Goal: Task Accomplishment & Management: Complete application form

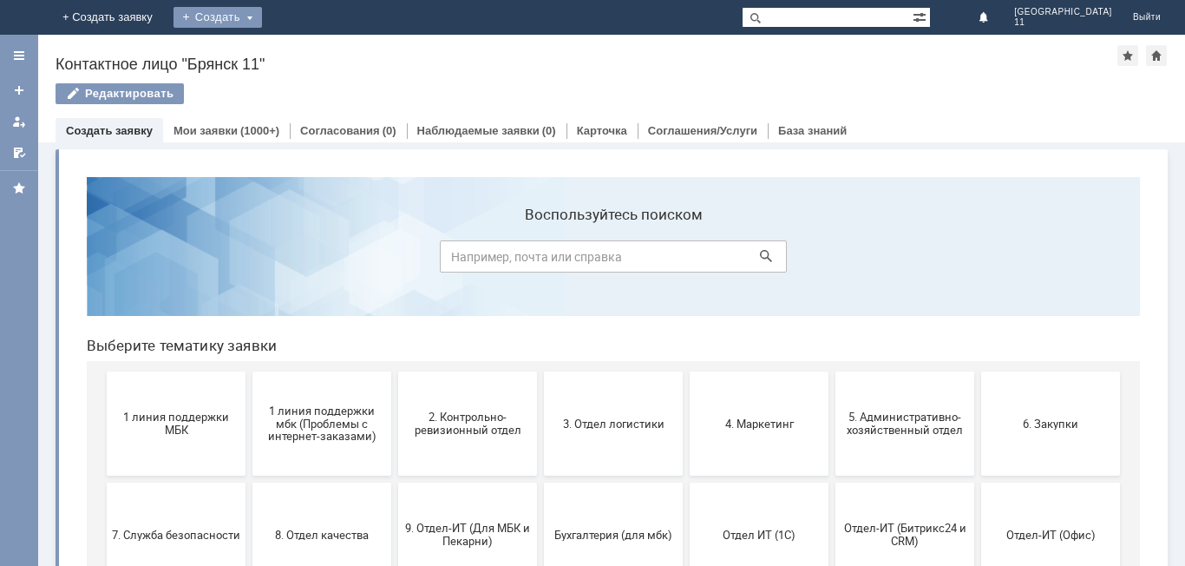
click at [262, 17] on div "Создать" at bounding box center [217, 17] width 88 height 21
click at [309, 51] on link "Заявка" at bounding box center [243, 52] width 132 height 21
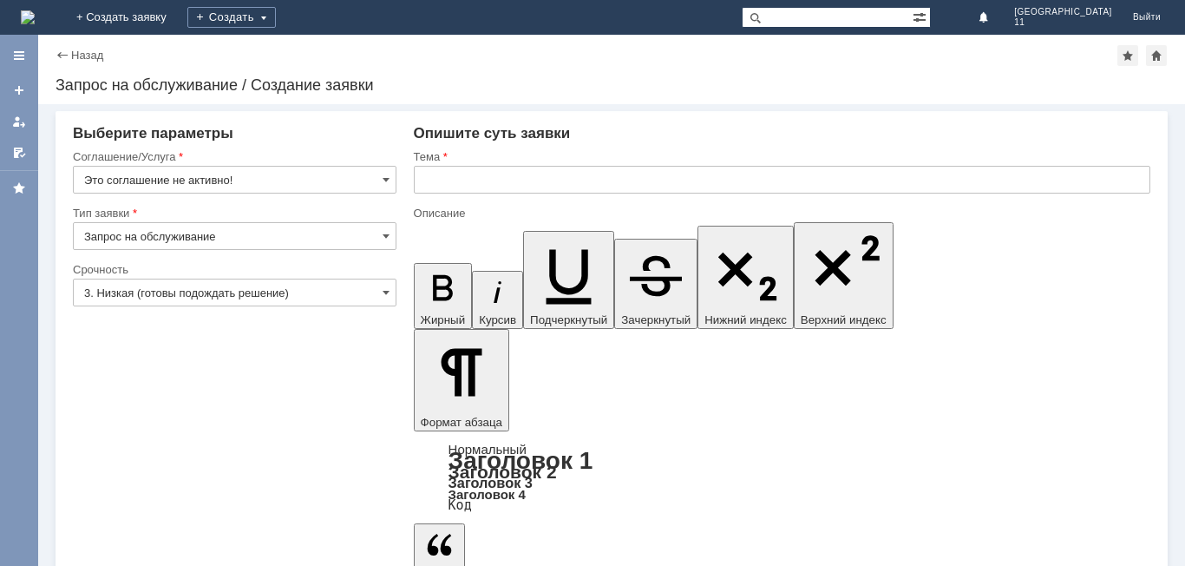
click at [371, 182] on input "Это соглашение не активно!" at bounding box center [235, 180] width 324 height 28
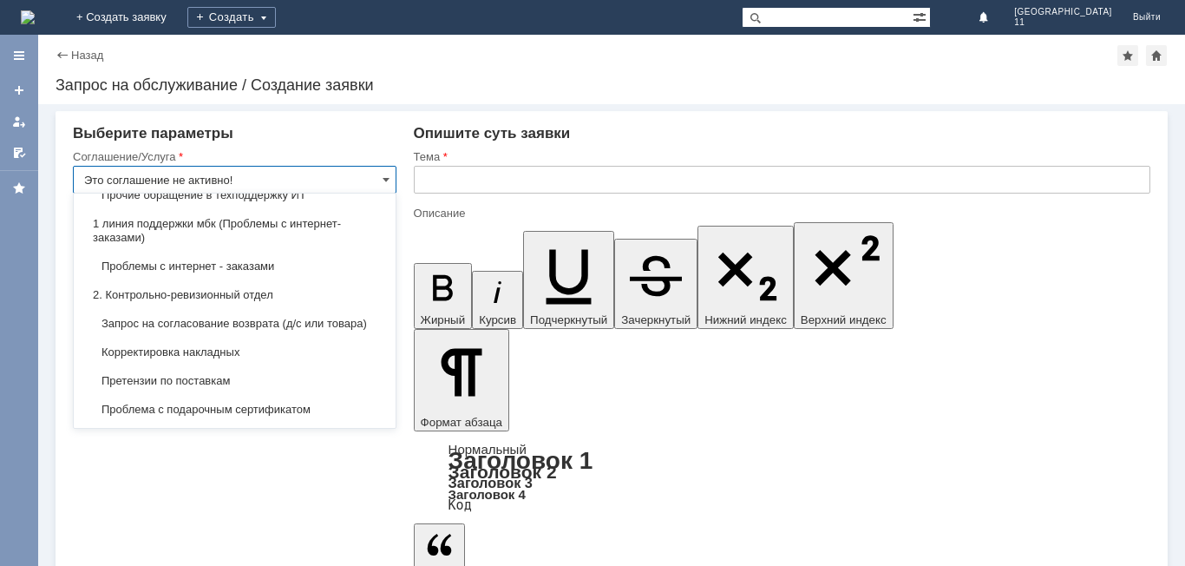
scroll to position [579, 0]
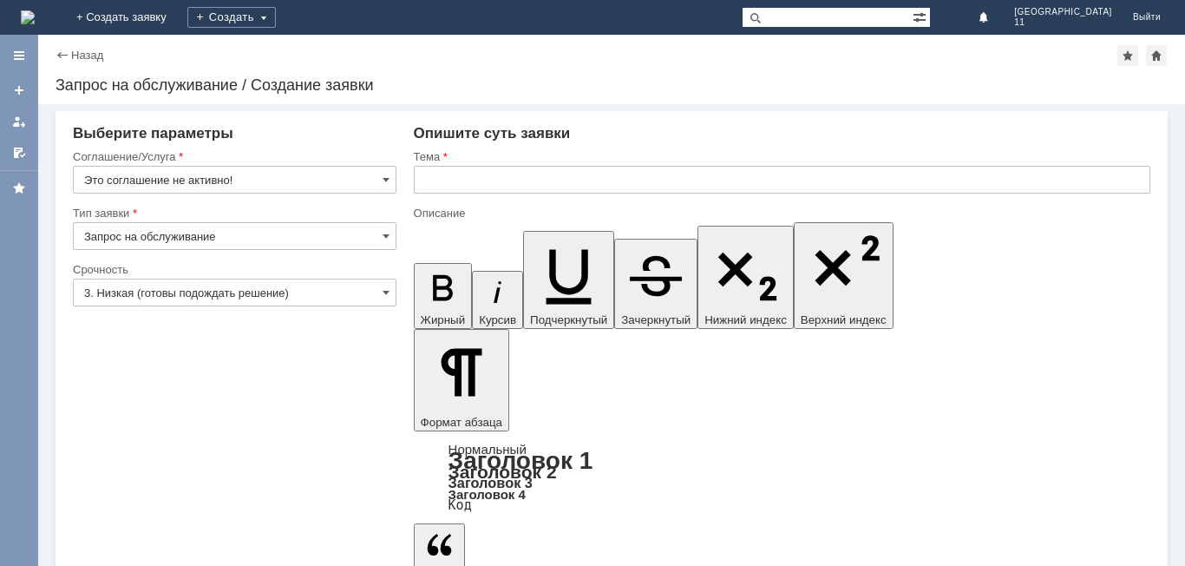
click at [35, 16] on img at bounding box center [28, 17] width 14 height 14
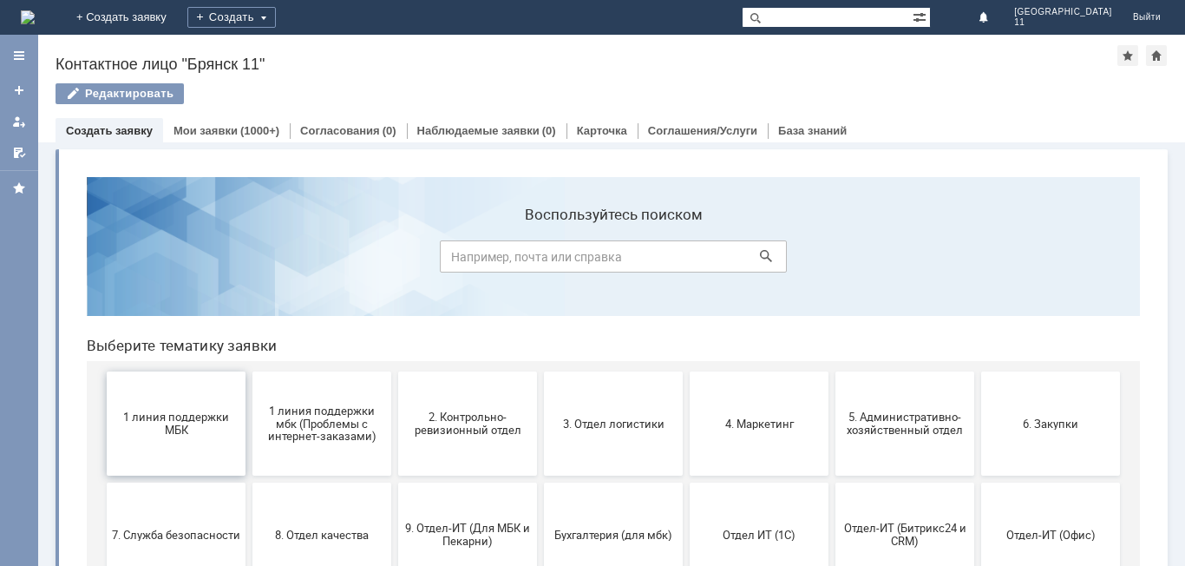
click at [163, 431] on span "1 линия поддержки МБК" at bounding box center [176, 423] width 128 height 26
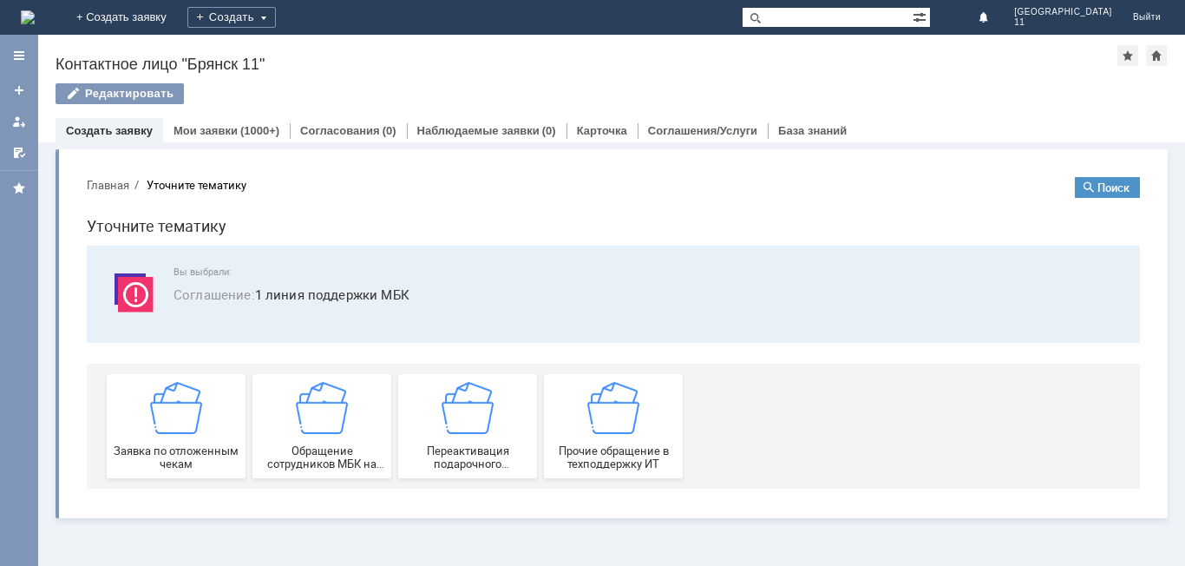
click at [163, 444] on span "Заявка по отложенным чекам" at bounding box center [176, 457] width 128 height 26
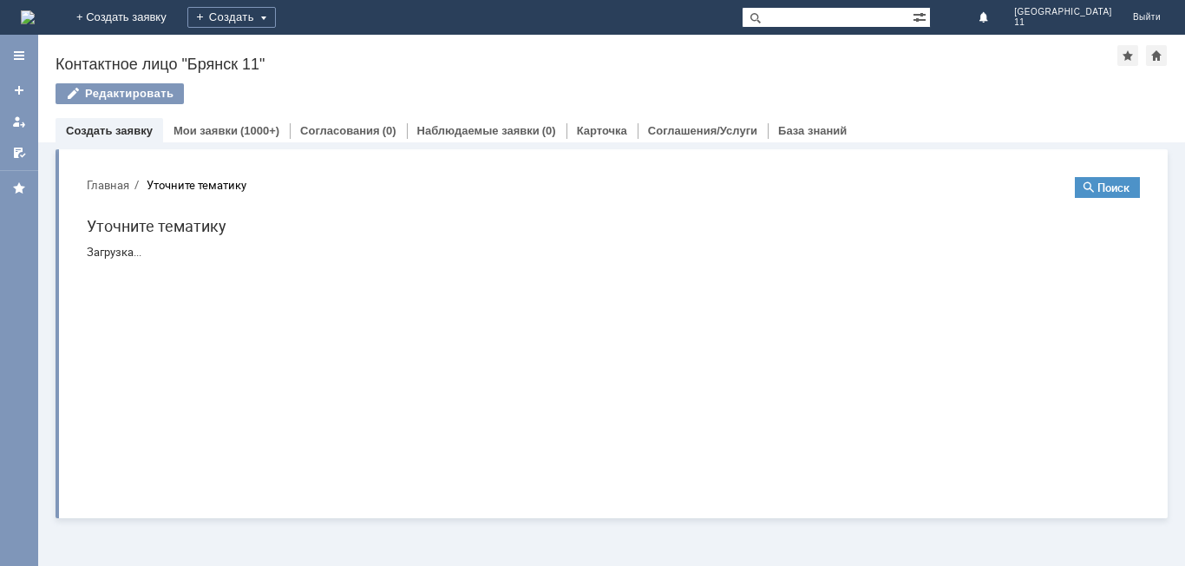
click at [163, 431] on div "Витрина услуг" at bounding box center [611, 353] width 1147 height 423
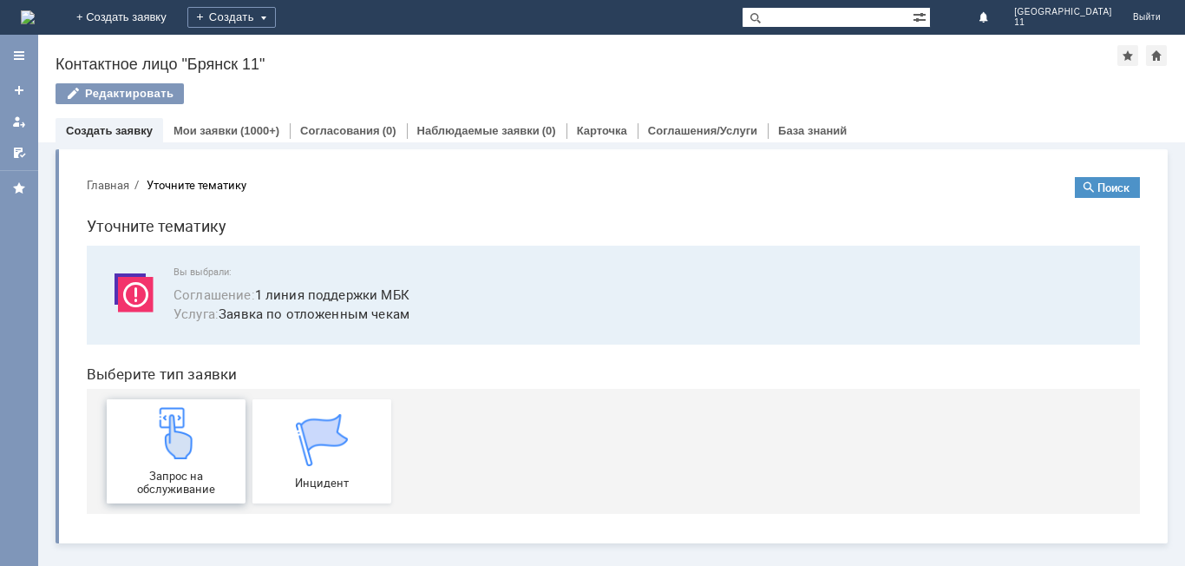
click at [176, 447] on img at bounding box center [176, 433] width 52 height 52
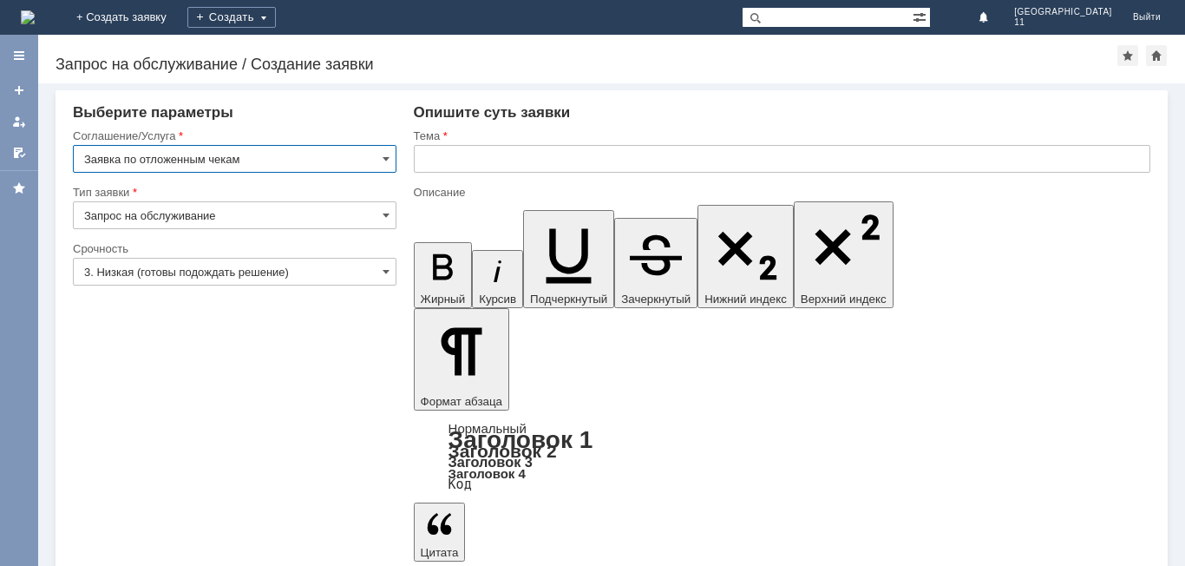
click at [514, 147] on input "text" at bounding box center [782, 159] width 736 height 28
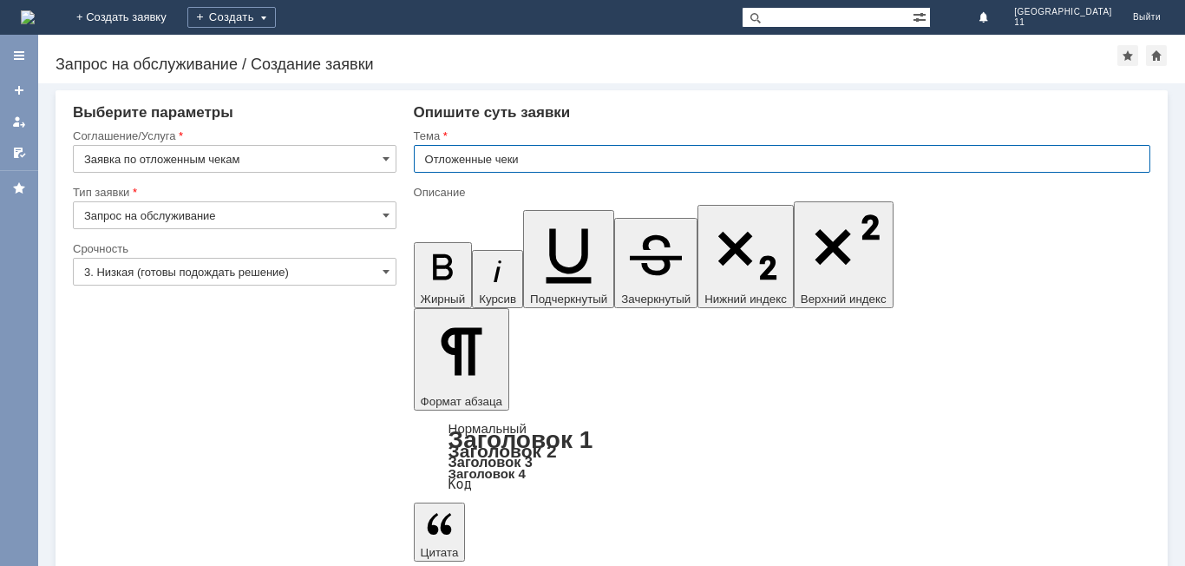
type input "Отложенные чеки"
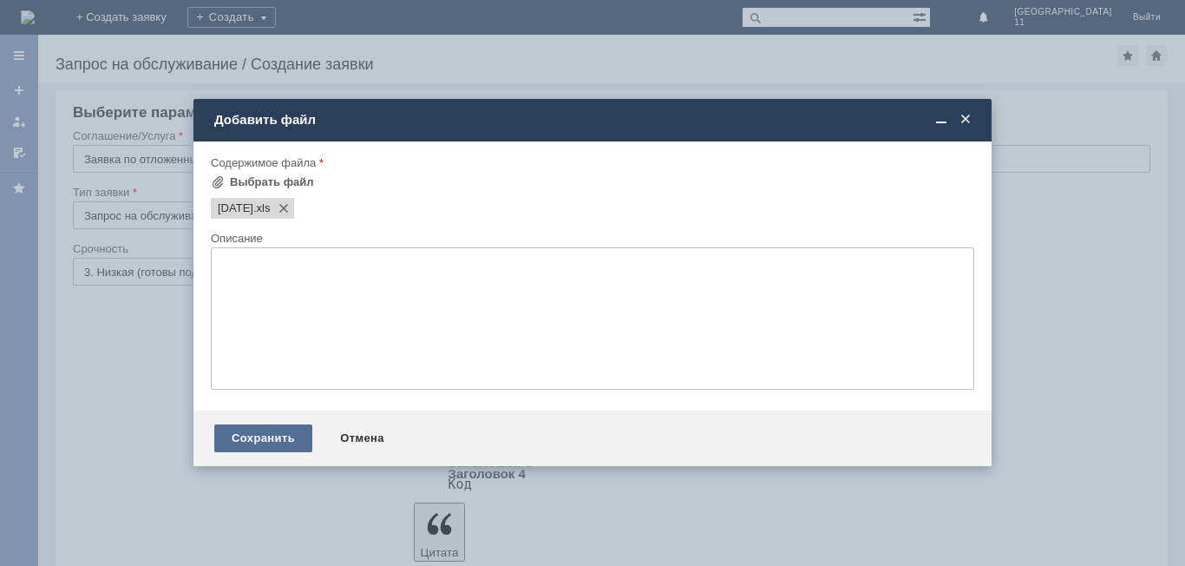
click at [265, 445] on div "Сохранить" at bounding box center [263, 438] width 98 height 28
